Goal: Information Seeking & Learning: Learn about a topic

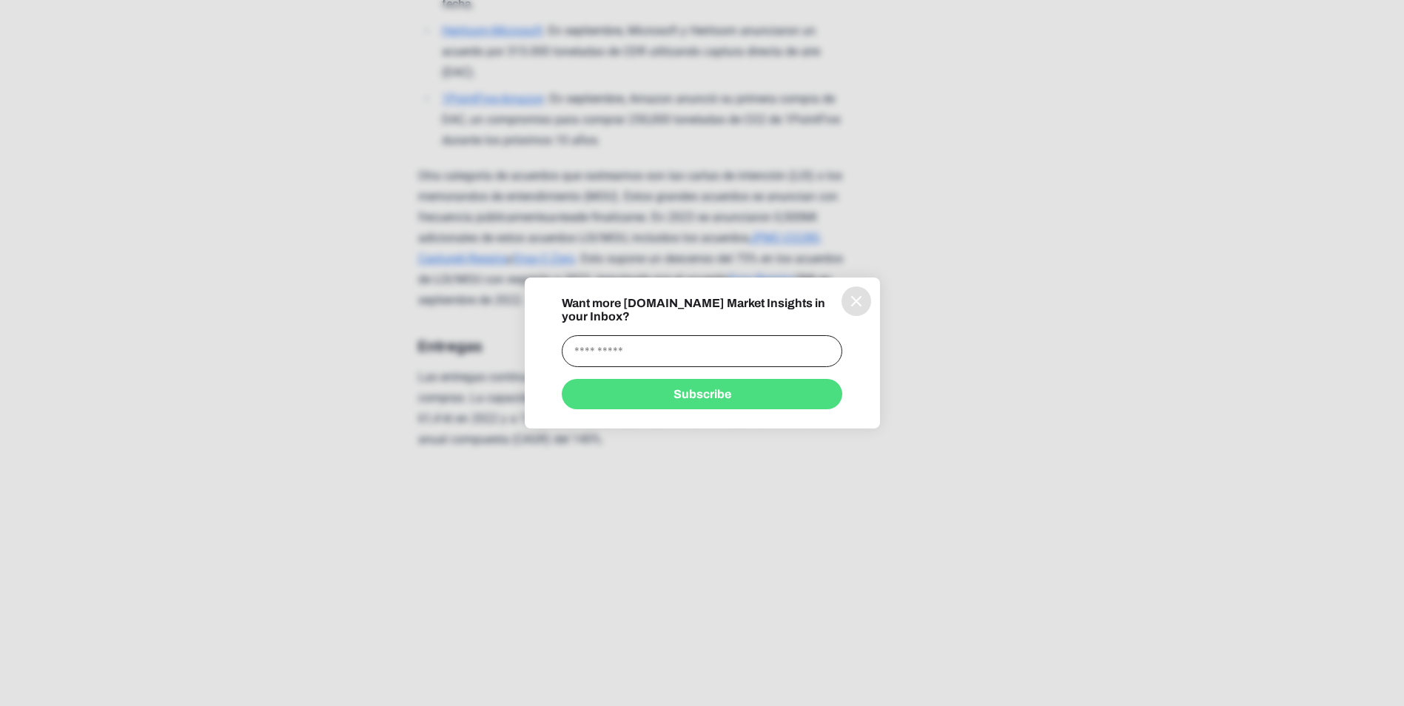
scroll to position [2368, 0]
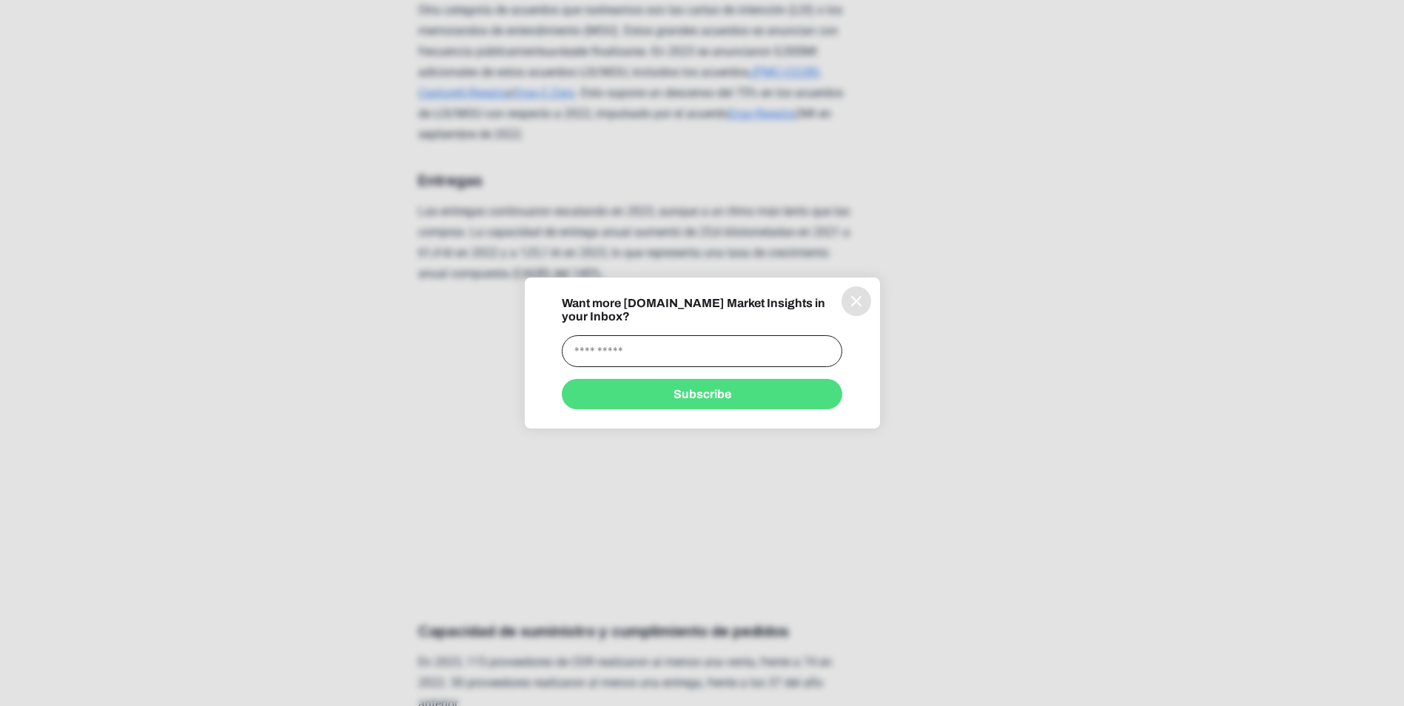
click at [850, 299] on icon "information" at bounding box center [856, 301] width 18 height 18
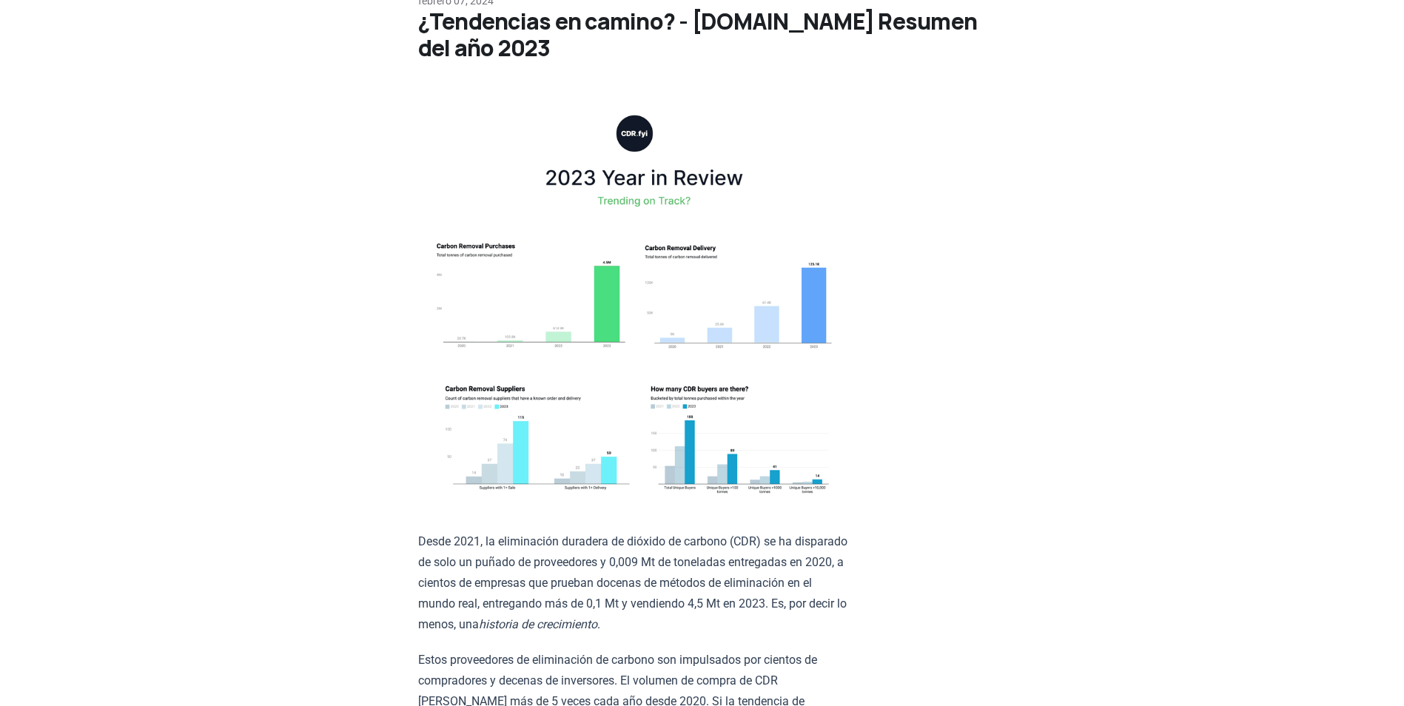
scroll to position [0, 0]
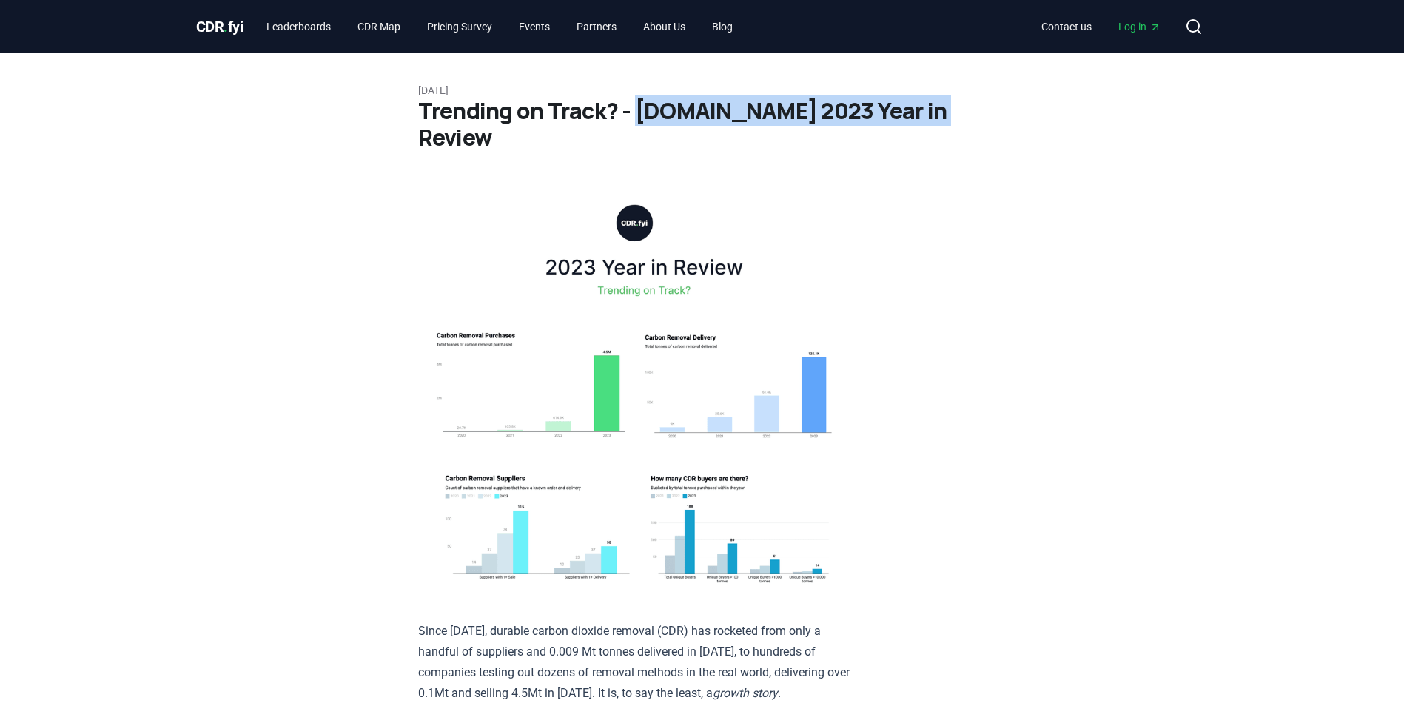
drag, startPoint x: 632, startPoint y: 112, endPoint x: 918, endPoint y: 109, distance: 286.4
click at [918, 109] on h1 "Trending on Track? - CDR.fyi 2023 Year in Review" at bounding box center [702, 124] width 568 height 53
copy h1 "CDR.fyi 2023 Year in Review"
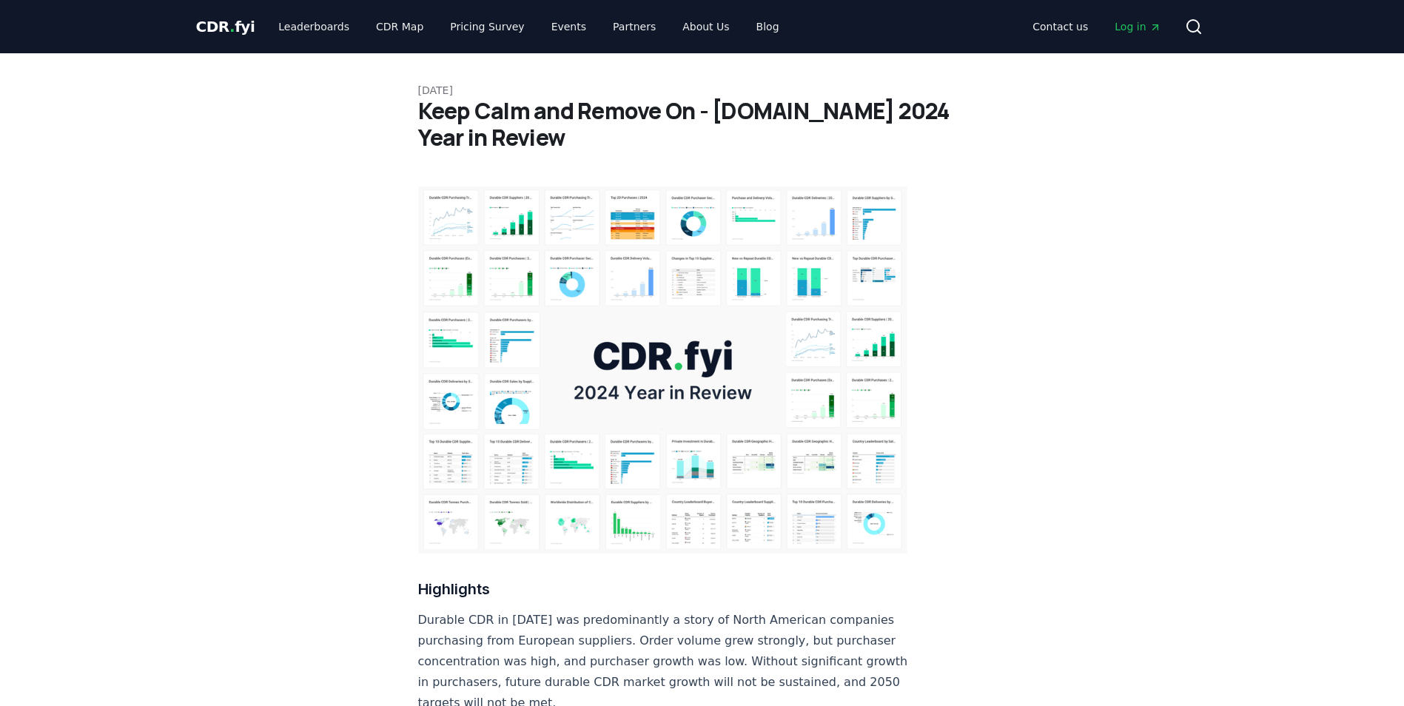
scroll to position [296, 0]
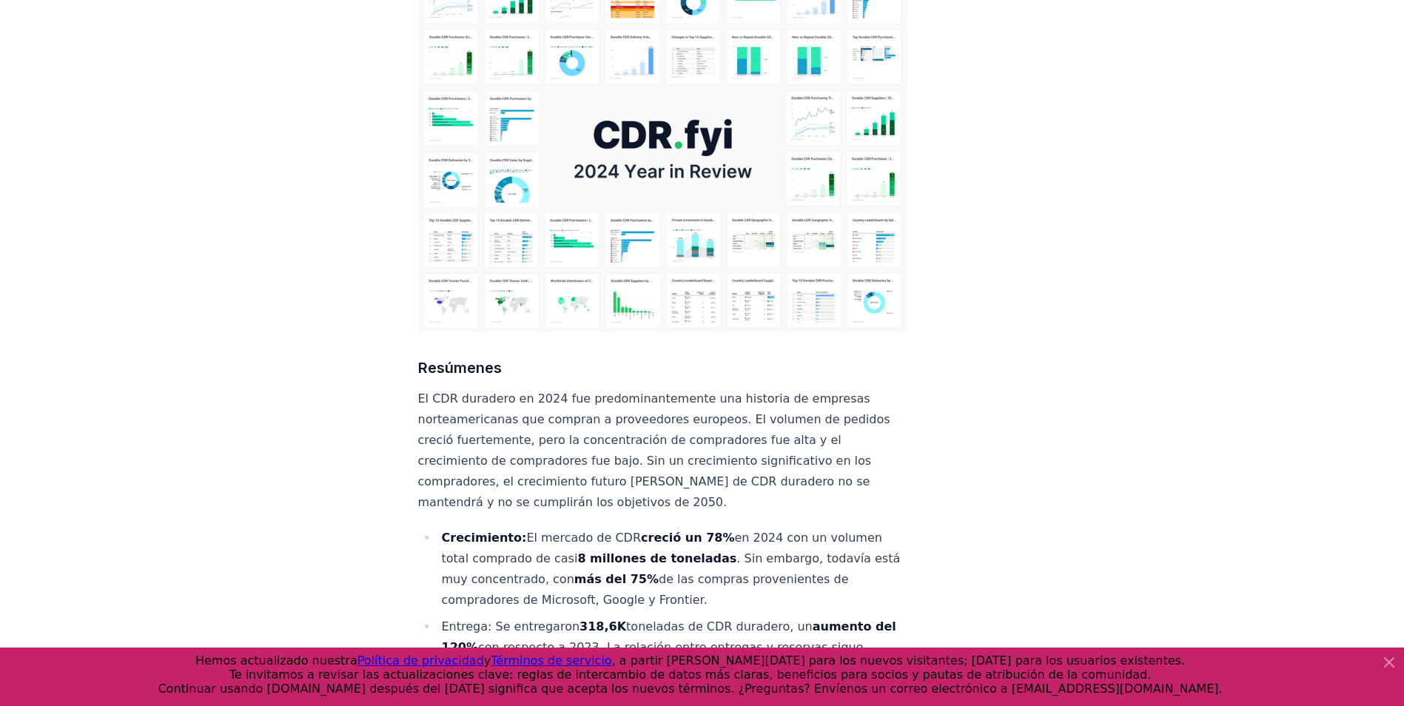
scroll to position [222, 0]
